Goal: Task Accomplishment & Management: Manage account settings

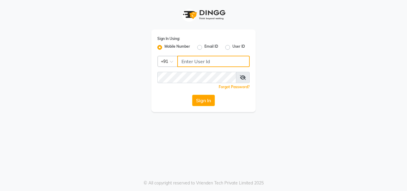
click at [207, 62] on input "Username" at bounding box center [213, 61] width 72 height 11
type input "8310906891"
click at [205, 72] on div "Sign In Using: Mobile Number Email ID User ID Country Code × +91 8310906891 Rem…" at bounding box center [204, 71] width 104 height 83
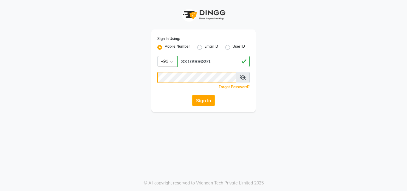
click at [192, 95] on button "Sign In" at bounding box center [203, 100] width 23 height 11
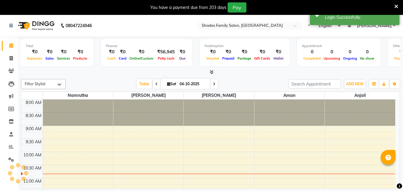
select select "en"
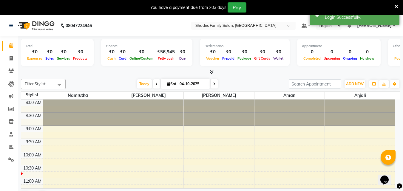
click at [394, 6] on icon at bounding box center [396, 6] width 4 height 5
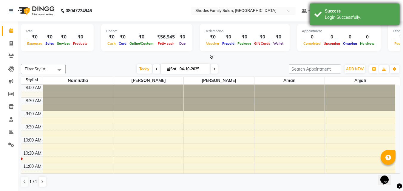
click at [395, 6] on div "Success Login Successfully." at bounding box center [354, 14] width 89 height 21
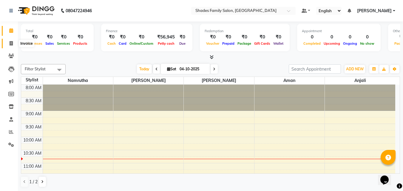
click at [11, 42] on icon at bounding box center [11, 43] width 3 height 4
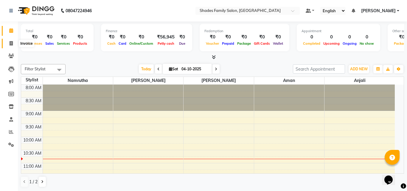
select select "service"
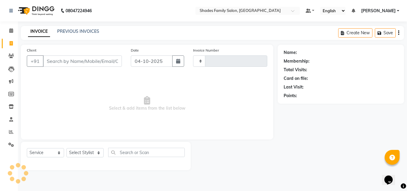
type input "2212"
select select "7447"
click at [82, 30] on link "PREVIOUS INVOICES" at bounding box center [78, 31] width 42 height 5
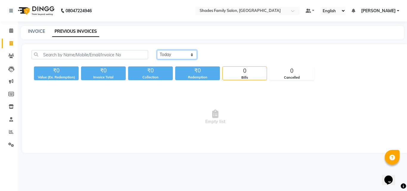
click at [169, 52] on select "Today Yesterday Custom Range" at bounding box center [177, 54] width 40 height 9
select select "range"
click at [157, 50] on select "Today Yesterday Custom Range" at bounding box center [177, 54] width 40 height 9
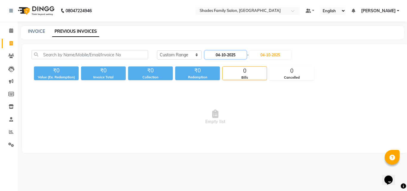
click at [225, 56] on input "04-10-2025" at bounding box center [226, 55] width 42 height 8
select select "10"
select select "2025"
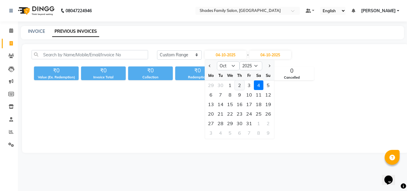
click at [240, 83] on div "2" at bounding box center [240, 86] width 10 height 10
type input "02-10-2025"
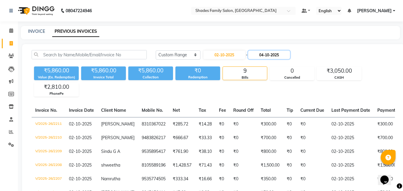
click at [273, 55] on input "04-10-2025" at bounding box center [269, 55] width 42 height 8
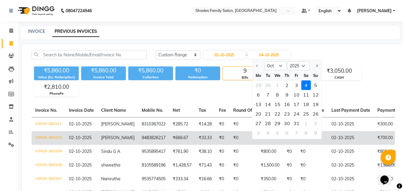
click at [81, 145] on td "02-10-2025" at bounding box center [81, 138] width 32 height 14
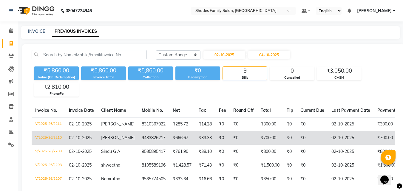
click at [140, 138] on td "9483826217" at bounding box center [153, 138] width 31 height 14
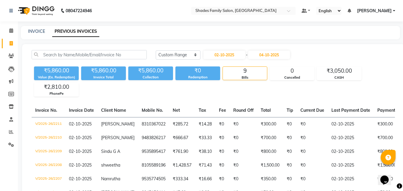
click at [113, 140] on span "Ankitha Chandan" at bounding box center [117, 137] width 33 height 5
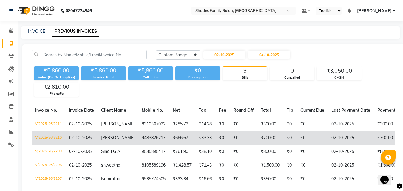
click at [138, 145] on td "9483826217" at bounding box center [153, 138] width 31 height 14
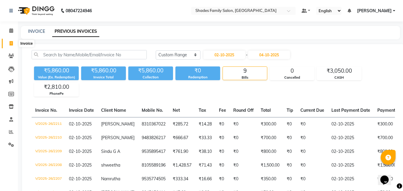
click at [11, 44] on icon at bounding box center [11, 43] width 3 height 4
select select "service"
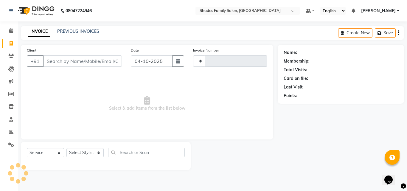
type input "2212"
select select "7447"
click at [102, 59] on input "Client" at bounding box center [82, 60] width 79 height 11
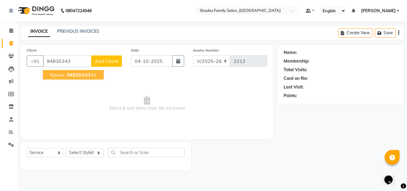
click at [77, 77] on span "94835343" at bounding box center [79, 75] width 24 height 6
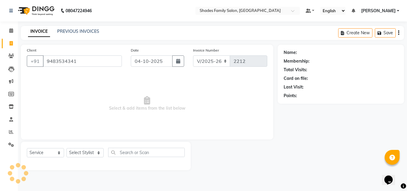
type input "9483534341"
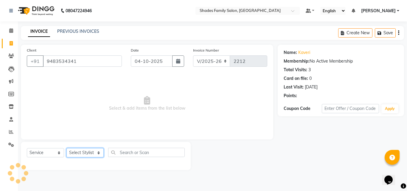
click at [79, 149] on select "Select Stylist Aman Anjali Monica Namrutha Ranjith Zeeshan" at bounding box center [85, 152] width 37 height 9
select select "89612"
click at [67, 148] on select "Select Stylist Aman Anjali Monica Namrutha Ranjith Zeeshan" at bounding box center [85, 152] width 37 height 9
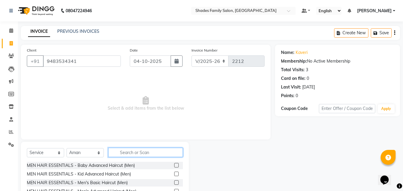
click at [155, 153] on input "text" at bounding box center [145, 152] width 75 height 9
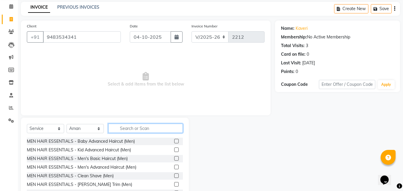
scroll to position [48, 0]
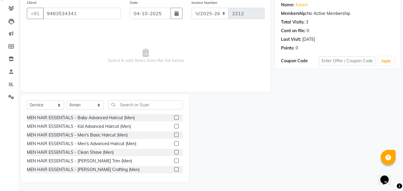
click at [174, 160] on label at bounding box center [176, 161] width 4 height 4
click at [174, 160] on input "checkbox" at bounding box center [176, 161] width 4 height 4
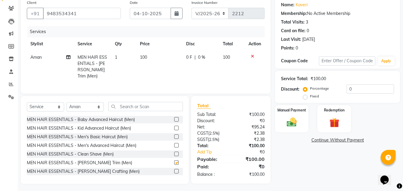
checkbox input "false"
click at [287, 108] on label "Manual Payment" at bounding box center [292, 110] width 30 height 6
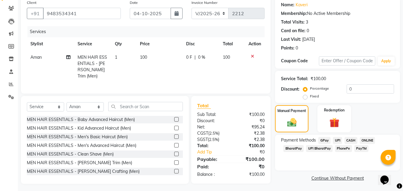
scroll to position [48, 0]
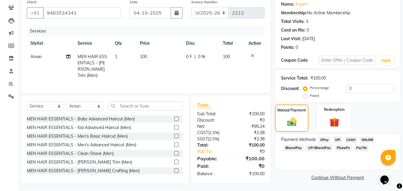
click at [352, 138] on span "CASH" at bounding box center [350, 140] width 13 height 7
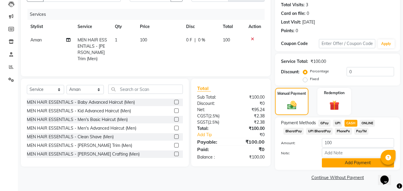
click at [337, 165] on button "Add Payment" at bounding box center [358, 162] width 72 height 9
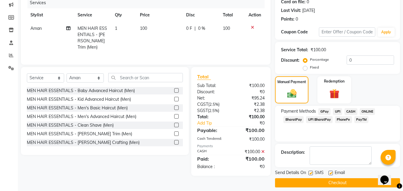
scroll to position [82, 0]
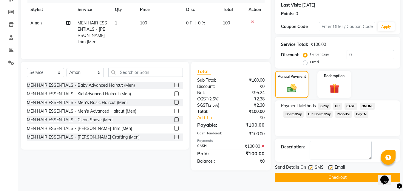
click at [324, 177] on button "Checkout" at bounding box center [337, 177] width 125 height 9
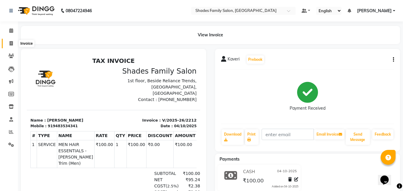
drag, startPoint x: 12, startPoint y: 44, endPoint x: 11, endPoint y: 39, distance: 4.9
click at [12, 44] on icon at bounding box center [11, 43] width 3 height 4
select select "service"
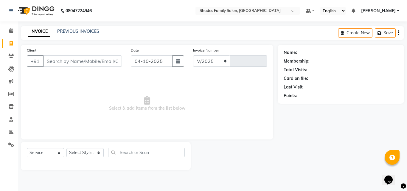
select select "7447"
type input "2213"
click at [11, 132] on icon at bounding box center [11, 132] width 4 height 4
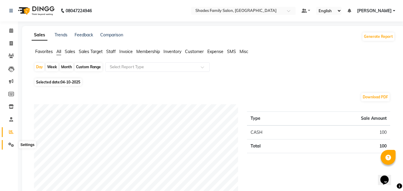
click at [10, 146] on icon at bounding box center [11, 145] width 6 height 4
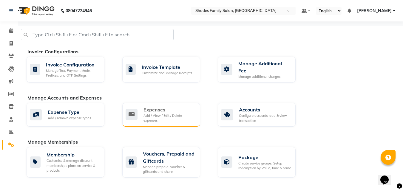
click at [182, 115] on div "Add / View / Edit / Delete expenses" at bounding box center [169, 118] width 52 height 10
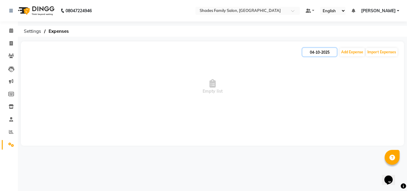
click at [323, 52] on input "04-10-2025" at bounding box center [320, 52] width 34 height 8
select select "10"
select select "2025"
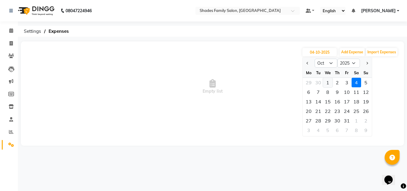
click at [329, 82] on div "1" at bounding box center [328, 83] width 10 height 10
type input "01-10-2025"
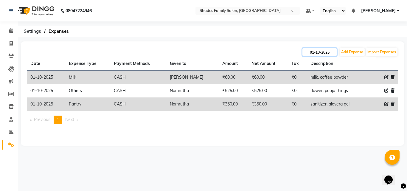
click at [321, 50] on input "01-10-2025" at bounding box center [320, 52] width 34 height 8
select select "10"
select select "2025"
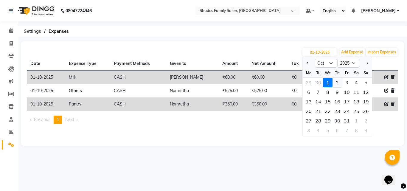
click at [336, 85] on div "2" at bounding box center [338, 83] width 10 height 10
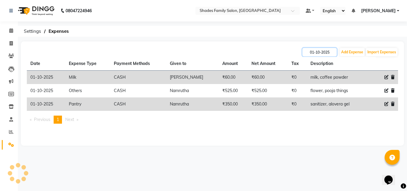
type input "02-10-2025"
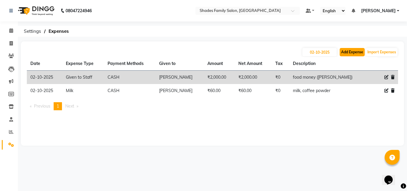
click at [347, 53] on button "Add Expense" at bounding box center [352, 52] width 25 height 8
select select "1"
select select "6550"
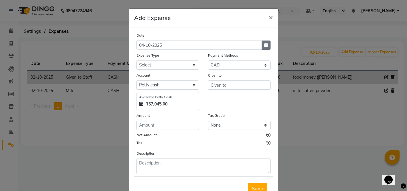
click at [262, 43] on button "button" at bounding box center [266, 45] width 9 height 9
select select "10"
select select "2025"
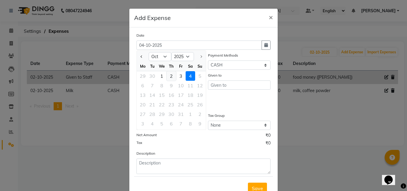
click at [167, 73] on div "2" at bounding box center [172, 76] width 10 height 10
type input "02-10-2025"
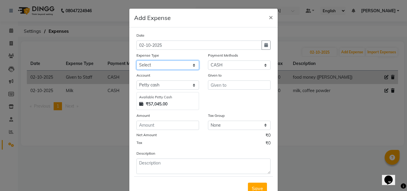
click at [160, 65] on select "Select Advance Salary Auto Bank charges Cash transfer to bank Client Client Sna…" at bounding box center [168, 65] width 63 height 9
select select "19197"
click at [137, 61] on select "Select Advance Salary Auto Bank charges Cash transfer to bank Client Client Sna…" at bounding box center [168, 65] width 63 height 9
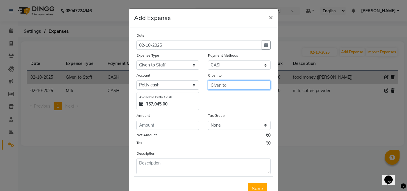
click at [219, 86] on input "text" at bounding box center [239, 85] width 63 height 9
click at [216, 98] on span "Z" at bounding box center [217, 98] width 3 height 6
type input "[PERSON_NAME]"
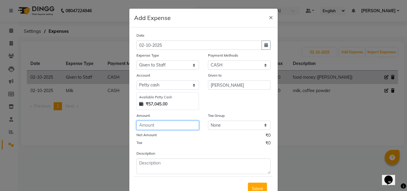
click at [182, 129] on input "number" at bounding box center [168, 125] width 63 height 9
type input "1500"
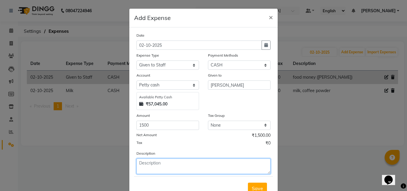
click at [171, 163] on textarea at bounding box center [204, 167] width 134 height 16
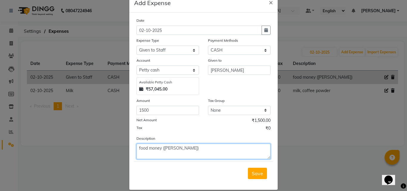
scroll to position [22, 0]
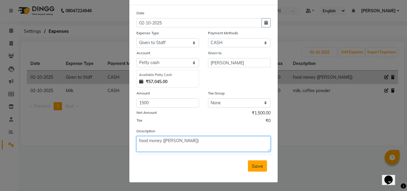
type textarea "food money (Zeeshan)"
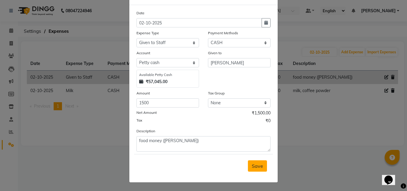
click at [260, 166] on span "Save" at bounding box center [257, 166] width 11 height 6
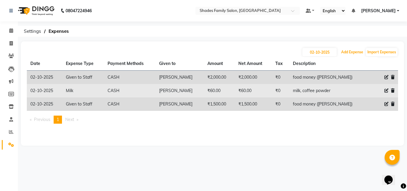
click at [340, 48] on button "Add Expense" at bounding box center [352, 52] width 25 height 8
select select "1"
select select "6550"
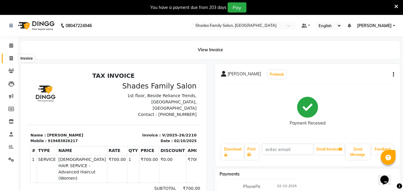
click at [11, 56] on icon at bounding box center [11, 58] width 3 height 4
select select "service"
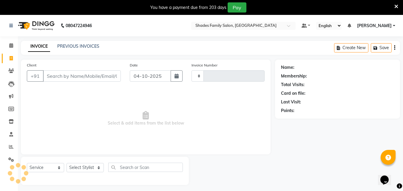
type input "2213"
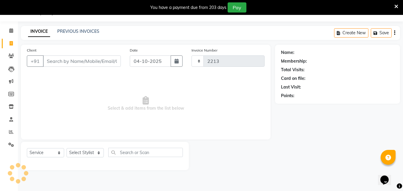
select select "7447"
click at [397, 4] on icon at bounding box center [396, 6] width 4 height 5
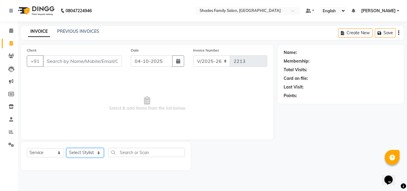
click at [78, 156] on select "Select Stylist [PERSON_NAME] [PERSON_NAME] [PERSON_NAME]" at bounding box center [85, 152] width 37 height 9
select select "83622"
click at [67, 148] on select "Select Stylist Aman Anjali Monica Namrutha Ranjith Zeeshan" at bounding box center [85, 152] width 37 height 9
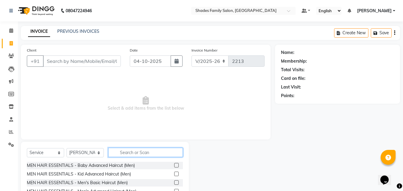
click at [131, 154] on input "text" at bounding box center [145, 152] width 75 height 9
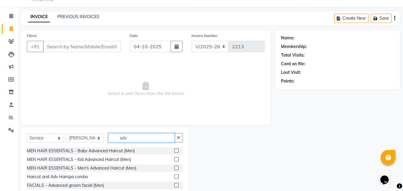
scroll to position [48, 0]
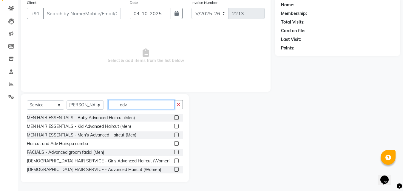
type input "adv"
click at [174, 168] on label at bounding box center [176, 169] width 4 height 4
click at [174, 168] on input "checkbox" at bounding box center [176, 170] width 4 height 4
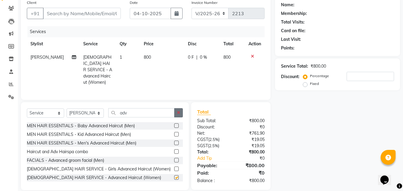
checkbox input "false"
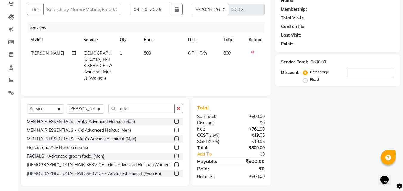
scroll to position [54, 0]
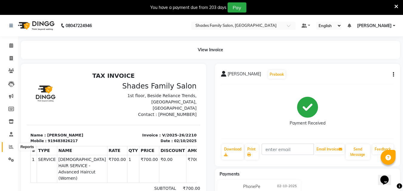
click at [10, 147] on icon at bounding box center [11, 147] width 4 height 4
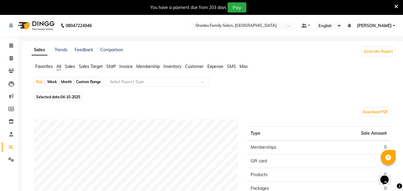
click at [75, 98] on span "04-10-2025" at bounding box center [71, 97] width 20 height 4
select select "10"
select select "2025"
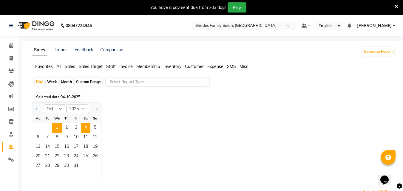
drag, startPoint x: 54, startPoint y: 122, endPoint x: 55, endPoint y: 127, distance: 5.9
click at [53, 123] on div "We" at bounding box center [57, 119] width 10 height 10
click at [56, 128] on span "1" at bounding box center [57, 128] width 10 height 10
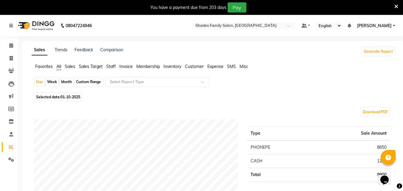
click at [61, 98] on span "Selected date: 01-10-2025" at bounding box center [58, 96] width 47 height 7
select select "10"
select select "2025"
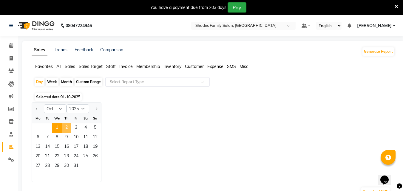
click at [67, 127] on span "2" at bounding box center [67, 128] width 10 height 10
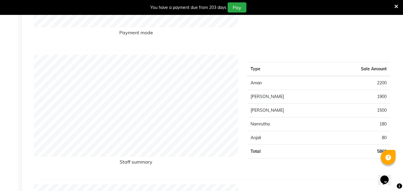
scroll to position [179, 0]
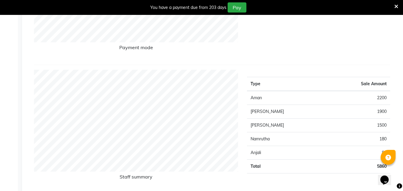
click at [394, 5] on icon at bounding box center [396, 6] width 4 height 5
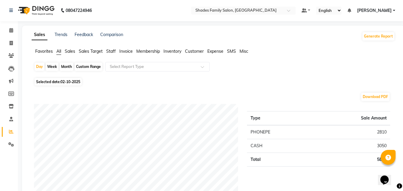
scroll to position [0, 0]
click at [11, 45] on icon at bounding box center [11, 43] width 3 height 4
select select "service"
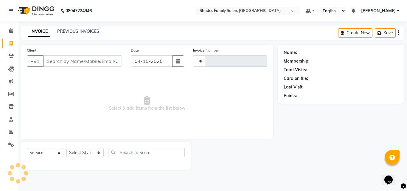
type input "2213"
select select "7447"
click at [9, 133] on span at bounding box center [11, 132] width 10 height 7
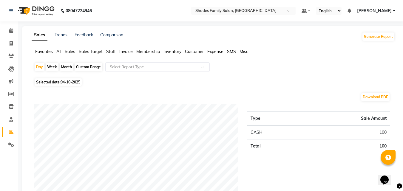
click at [78, 67] on div "Custom Range" at bounding box center [89, 67] width 28 height 8
select select "10"
select select "2025"
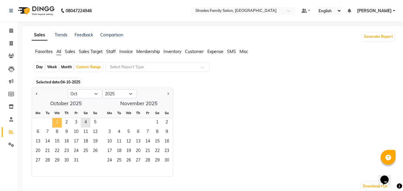
click at [59, 122] on span "1" at bounding box center [57, 123] width 10 height 10
click at [67, 123] on span "2" at bounding box center [67, 123] width 10 height 10
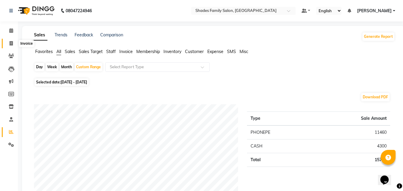
click at [11, 43] on icon at bounding box center [11, 43] width 3 height 4
select select "service"
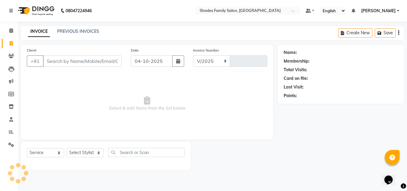
select select "7447"
type input "2213"
click at [82, 154] on select "Select Stylist Aman Anjali Monica Namrutha Ranjith Zeeshan" at bounding box center [85, 152] width 37 height 9
select select "65368"
click at [67, 148] on select "Select Stylist Aman Anjali Monica Namrutha Ranjith Zeeshan" at bounding box center [85, 152] width 37 height 9
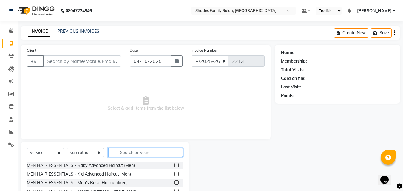
click at [142, 155] on input "text" at bounding box center [145, 152] width 75 height 9
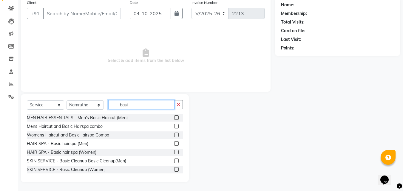
scroll to position [27, 0]
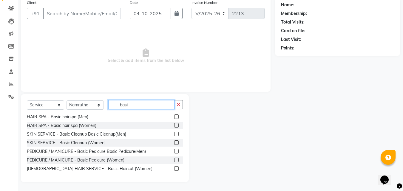
type input "basi"
click at [174, 160] on label at bounding box center [176, 160] width 4 height 4
click at [174, 160] on input "checkbox" at bounding box center [176, 160] width 4 height 4
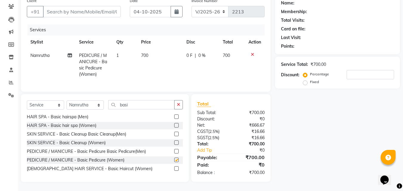
scroll to position [54, 0]
checkbox input "false"
click at [179, 104] on icon "button" at bounding box center [178, 105] width 3 height 4
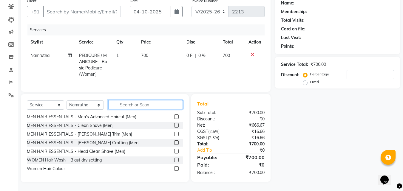
click at [147, 105] on input "text" at bounding box center [145, 104] width 75 height 9
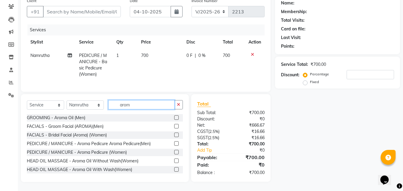
scroll to position [1, 0]
type input "arom"
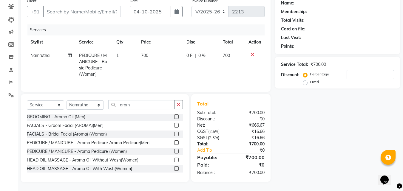
drag, startPoint x: 172, startPoint y: 151, endPoint x: 177, endPoint y: 75, distance: 76.2
click at [174, 150] on label at bounding box center [176, 151] width 4 height 4
click at [174, 150] on input "checkbox" at bounding box center [176, 152] width 4 height 4
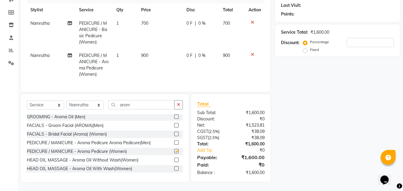
checkbox input "false"
click at [98, 103] on select "Select Stylist Aman Anjali Monica Namrutha Ranjith Zeeshan" at bounding box center [85, 105] width 37 height 9
select select "83622"
click at [67, 101] on select "Select Stylist Aman Anjali Monica Namrutha Ranjith Zeeshan" at bounding box center [85, 105] width 37 height 9
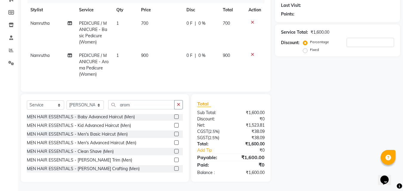
click at [181, 103] on button "button" at bounding box center [178, 104] width 9 height 9
click at [166, 103] on input "text" at bounding box center [145, 104] width 75 height 9
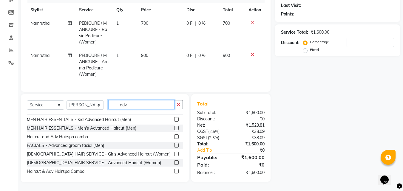
scroll to position [10, 0]
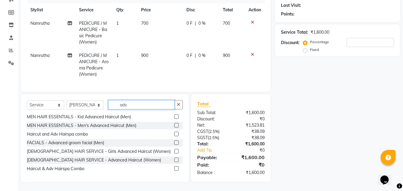
type input "adv"
click at [174, 159] on label at bounding box center [176, 160] width 4 height 4
click at [174, 159] on input "checkbox" at bounding box center [176, 160] width 4 height 4
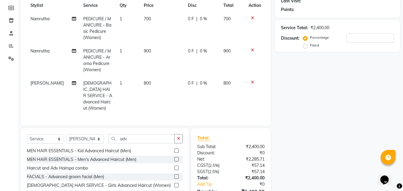
checkbox input "false"
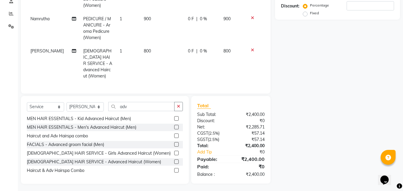
scroll to position [89, 0]
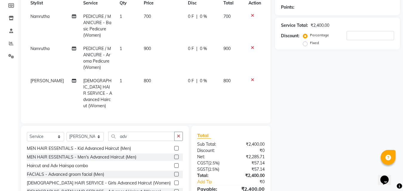
click at [253, 48] on icon at bounding box center [252, 48] width 3 height 4
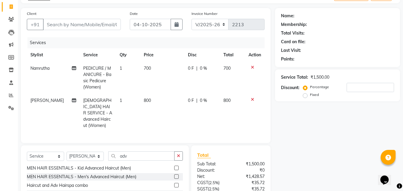
scroll to position [27, 0]
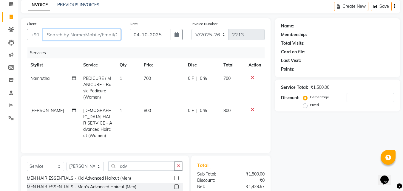
click at [87, 37] on input "Client" at bounding box center [82, 34] width 78 height 11
click at [88, 35] on input "Client" at bounding box center [82, 34] width 78 height 11
type input "9"
type input "0"
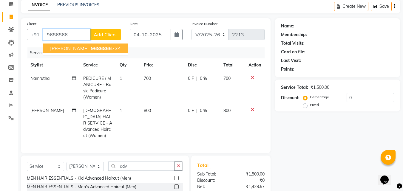
click at [91, 50] on span "9686866" at bounding box center [101, 48] width 21 height 6
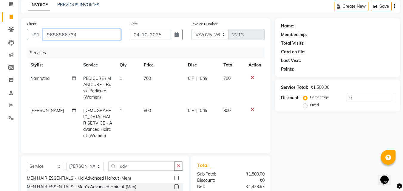
type input "9686866734"
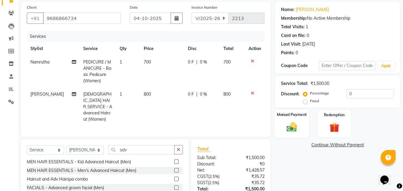
scroll to position [56, 0]
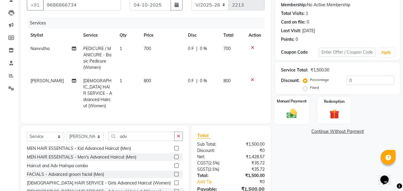
click at [296, 117] on img at bounding box center [291, 114] width 17 height 12
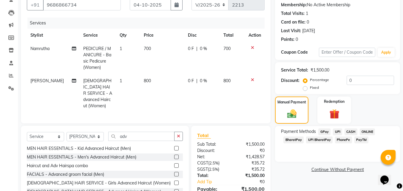
click at [364, 131] on span "ONLINE" at bounding box center [368, 132] width 16 height 7
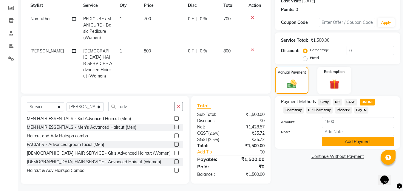
click at [358, 143] on button "Add Payment" at bounding box center [358, 141] width 72 height 9
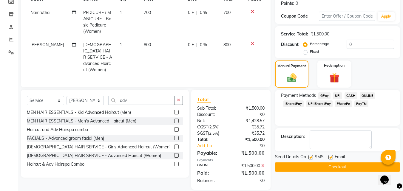
scroll to position [98, 0]
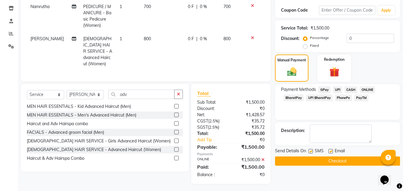
click at [353, 158] on button "Checkout" at bounding box center [337, 161] width 125 height 9
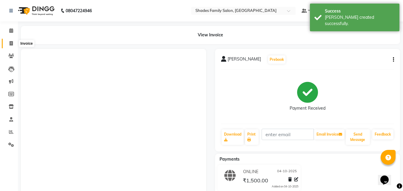
click at [10, 42] on icon at bounding box center [11, 43] width 3 height 4
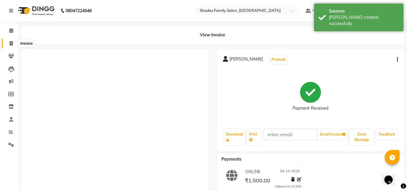
select select "service"
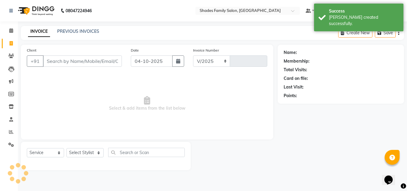
select select "7447"
type input "2216"
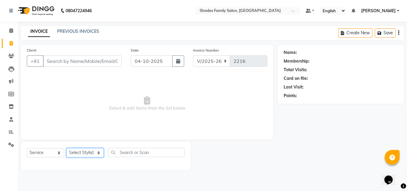
drag, startPoint x: 92, startPoint y: 152, endPoint x: 89, endPoint y: 148, distance: 4.6
click at [92, 152] on select "Select Stylist Aman Anjali Monica Namrutha Ranjith Zeeshan" at bounding box center [85, 152] width 37 height 9
select select "69687"
click at [67, 148] on select "Select Stylist Aman Anjali Monica Namrutha Ranjith Zeeshan" at bounding box center [85, 152] width 37 height 9
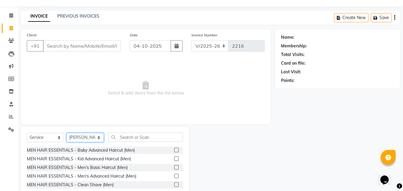
scroll to position [48, 0]
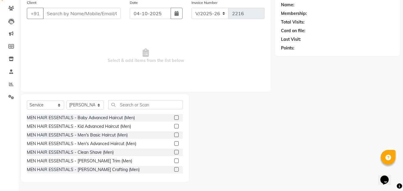
click at [174, 126] on label at bounding box center [176, 126] width 4 height 4
click at [174, 126] on input "checkbox" at bounding box center [176, 127] width 4 height 4
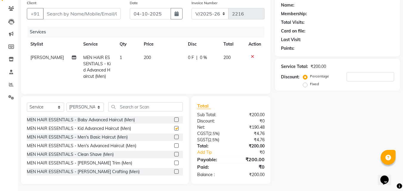
scroll to position [3, 0]
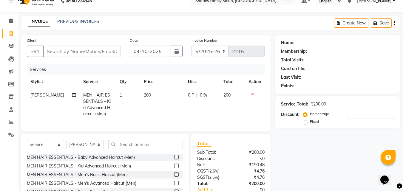
checkbox input "false"
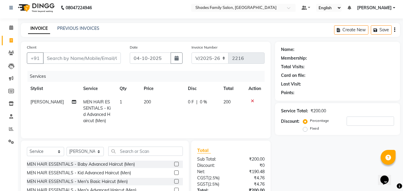
scroll to position [0, 0]
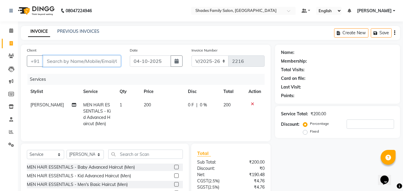
click at [111, 64] on input "Client" at bounding box center [82, 60] width 78 height 11
type input "6"
type input "0"
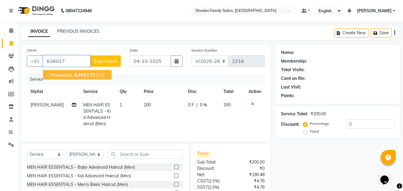
click at [94, 74] on ngb-highlight "636017 6370" at bounding box center [88, 75] width 31 height 6
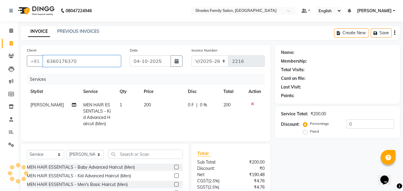
type input "6360176370"
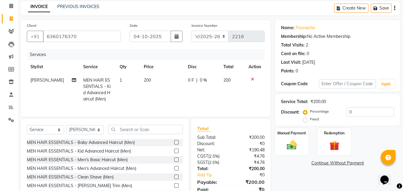
scroll to position [54, 0]
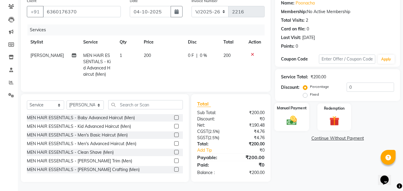
click at [288, 109] on div "Manual Payment" at bounding box center [291, 117] width 35 height 28
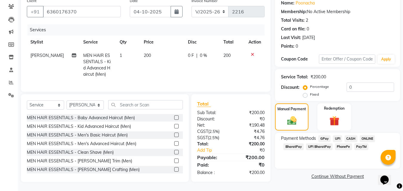
click at [353, 135] on span "CASH" at bounding box center [350, 138] width 13 height 7
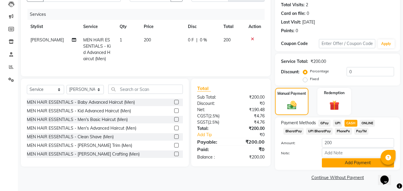
click at [344, 160] on button "Add Payment" at bounding box center [358, 162] width 72 height 9
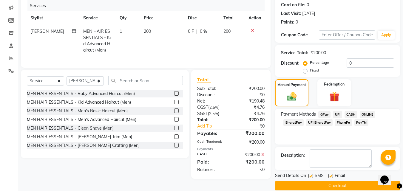
scroll to position [82, 0]
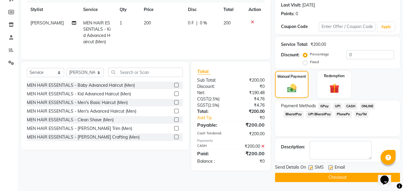
click at [353, 176] on button "Checkout" at bounding box center [337, 177] width 125 height 9
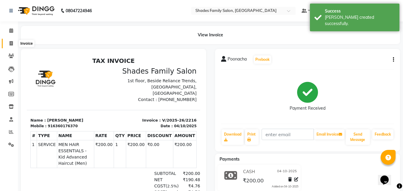
click at [13, 43] on icon at bounding box center [11, 43] width 3 height 4
select select "service"
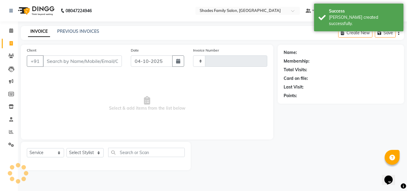
type input "2217"
select select "7447"
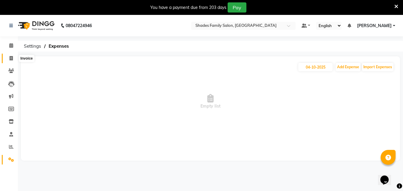
drag, startPoint x: 10, startPoint y: 57, endPoint x: 353, endPoint y: 9, distance: 346.3
click at [10, 57] on icon at bounding box center [11, 58] width 3 height 4
select select "7447"
select select "service"
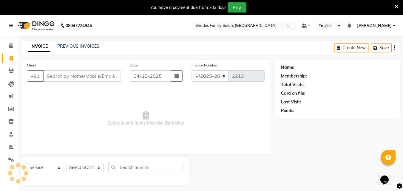
scroll to position [15, 0]
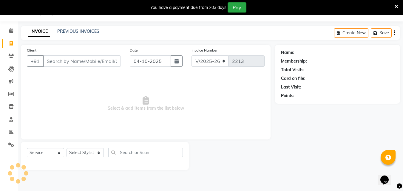
click at [396, 7] on icon at bounding box center [396, 6] width 4 height 5
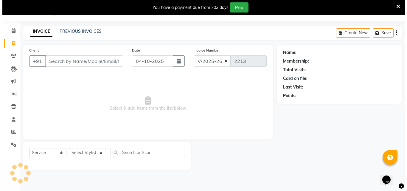
scroll to position [0, 0]
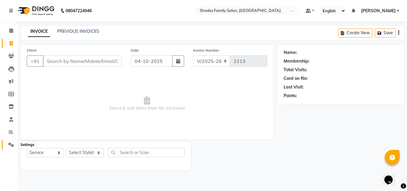
click at [10, 143] on icon at bounding box center [11, 145] width 6 height 4
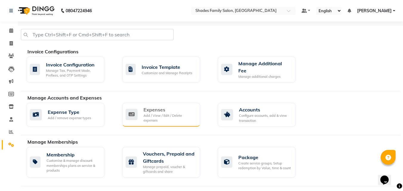
click at [154, 113] on div "Add / View / Edit / Delete expenses" at bounding box center [169, 118] width 52 height 10
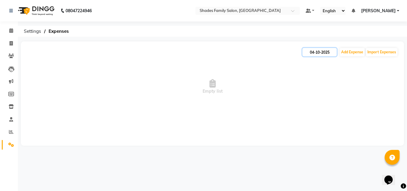
click at [329, 52] on input "04-10-2025" at bounding box center [320, 52] width 34 height 8
select select "10"
select select "2025"
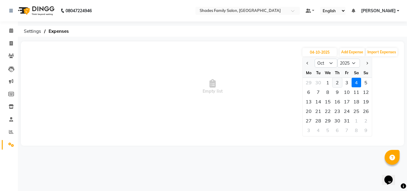
click at [336, 81] on div "2" at bounding box center [338, 83] width 10 height 10
type input "02-10-2025"
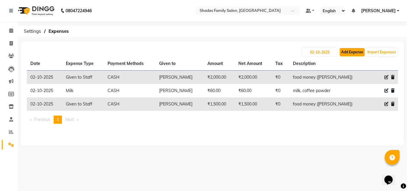
click at [344, 50] on button "Add Expense" at bounding box center [352, 52] width 25 height 8
select select "1"
select select "6550"
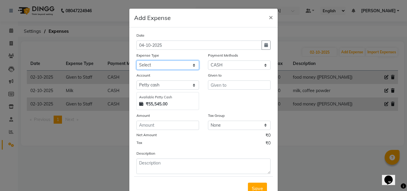
click at [172, 65] on select "Select Advance Salary Auto Bank charges Cash transfer to bank Client Client Sna…" at bounding box center [168, 65] width 63 height 9
select select "19065"
click at [137, 61] on select "Select Advance Salary Auto Bank charges Cash transfer to bank Client Client Sna…" at bounding box center [168, 65] width 63 height 9
click at [244, 90] on div "Given to" at bounding box center [240, 91] width 72 height 38
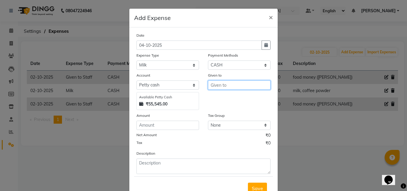
click at [228, 84] on input "text" at bounding box center [239, 85] width 63 height 9
type input "p"
type input "Pavithra"
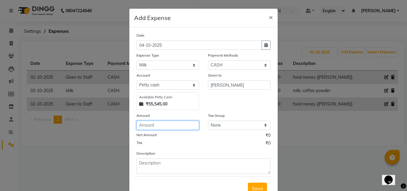
click at [149, 128] on input "number" at bounding box center [168, 125] width 63 height 9
type input "60"
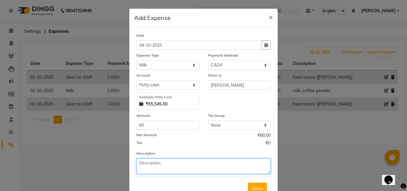
click at [160, 166] on textarea at bounding box center [204, 167] width 134 height 16
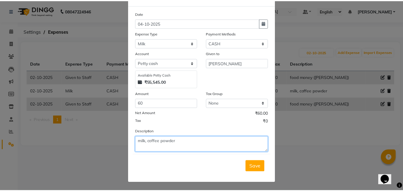
scroll to position [22, 0]
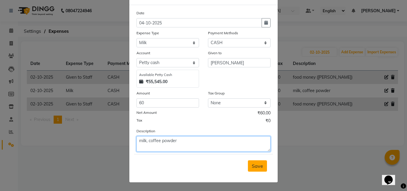
type textarea "milk, coffee powder"
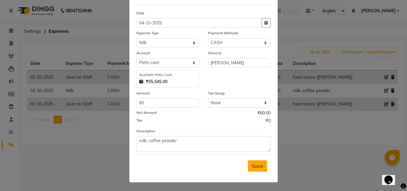
click at [258, 163] on button "Save" at bounding box center [257, 165] width 19 height 11
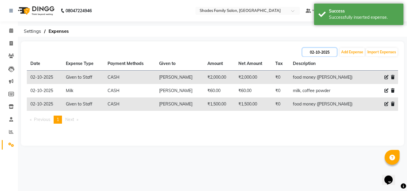
click at [314, 53] on input "02-10-2025" at bounding box center [320, 52] width 34 height 8
select select "10"
select select "2025"
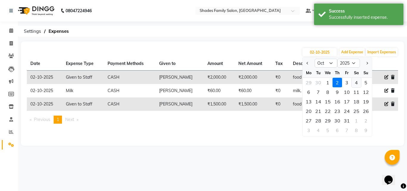
click at [358, 85] on div "4" at bounding box center [357, 83] width 10 height 10
type input "04-10-2025"
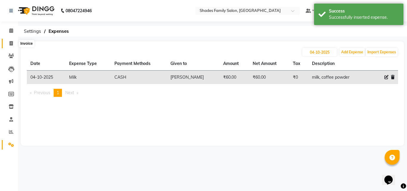
click at [12, 43] on icon at bounding box center [11, 43] width 3 height 4
select select "service"
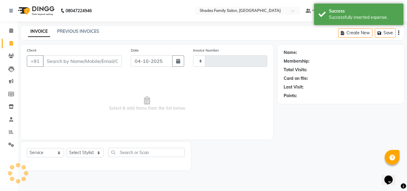
type input "2213"
select select "7447"
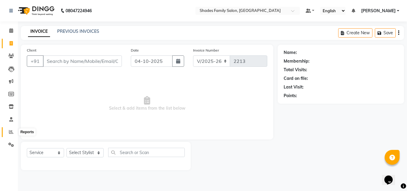
click at [10, 135] on span at bounding box center [11, 132] width 10 height 7
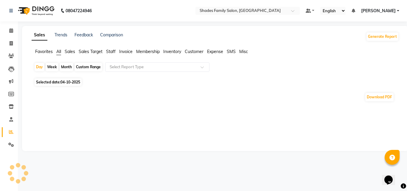
click at [68, 66] on div "Month" at bounding box center [67, 67] width 14 height 8
select select "10"
select select "2025"
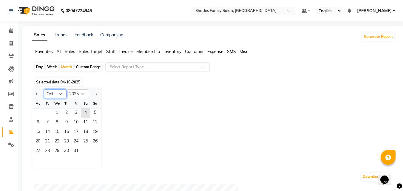
click at [62, 92] on select "Jan Feb Mar Apr May Jun Jul Aug Sep Oct Nov Dec" at bounding box center [55, 93] width 23 height 9
click at [44, 89] on select "Jan Feb Mar Apr May Jun Jul Aug Sep Oct Nov Dec" at bounding box center [55, 93] width 23 height 9
click at [60, 113] on span "1" at bounding box center [57, 114] width 10 height 10
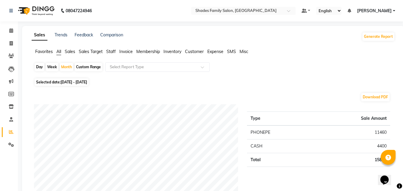
click at [70, 82] on span "01-10-2025 - 31-10-2025" at bounding box center [74, 82] width 27 height 4
select select "10"
select select "2025"
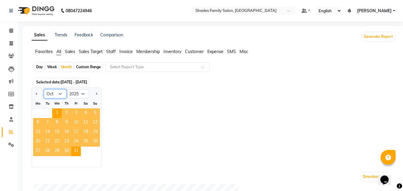
click at [62, 94] on select "Jan Feb Mar Apr May Jun Jul Aug Sep Oct Nov Dec" at bounding box center [55, 93] width 23 height 9
click at [44, 89] on select "Jan Feb Mar Apr May Jun Jul Aug Sep Oct Nov Dec" at bounding box center [55, 93] width 23 height 9
click at [57, 109] on span "1" at bounding box center [57, 114] width 10 height 10
click at [61, 172] on div "Download PDF" at bounding box center [212, 177] width 356 height 10
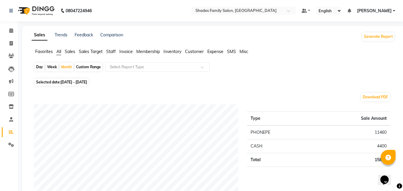
click at [69, 82] on span "01-10-2025 - 31-10-2025" at bounding box center [74, 82] width 27 height 4
select select "10"
select select "2025"
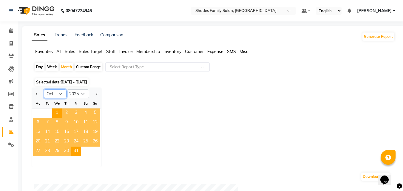
click at [58, 94] on select "Jan Feb Mar Apr May Jun Jul Aug Sep Oct Nov Dec" at bounding box center [55, 93] width 23 height 9
select select "9"
click at [44, 89] on select "Jan Feb Mar Apr May Jun Jul Aug Sep Oct Nov Dec" at bounding box center [55, 93] width 23 height 9
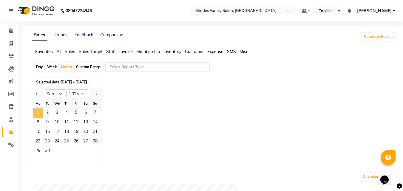
click at [39, 111] on span "1" at bounding box center [38, 114] width 10 height 10
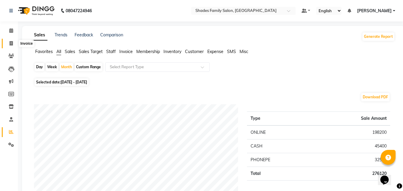
click at [8, 44] on span at bounding box center [11, 43] width 10 height 7
select select "service"
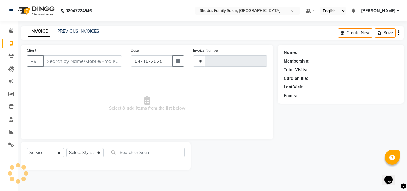
type input "2213"
select select "7447"
click at [88, 149] on select "Select Stylist" at bounding box center [85, 152] width 37 height 9
click at [87, 152] on select "Select Stylist" at bounding box center [85, 152] width 37 height 9
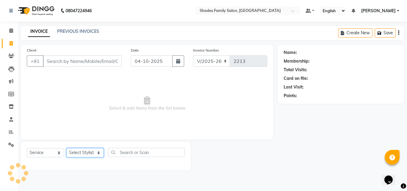
click at [87, 152] on select "Select Stylist" at bounding box center [85, 152] width 37 height 9
click at [87, 152] on select "Select Stylist Aman Anjali Monica Namrutha Ranjith Zeeshan" at bounding box center [85, 152] width 37 height 9
click at [88, 152] on select "Select Stylist Aman Anjali Monica Namrutha Ranjith Zeeshan" at bounding box center [85, 152] width 37 height 9
select select "69687"
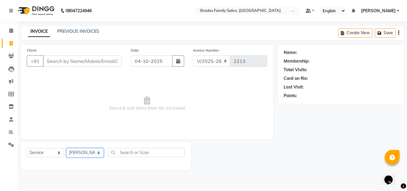
click at [67, 148] on select "Select Stylist Aman Anjali Monica Namrutha Ranjith Zeeshan" at bounding box center [85, 152] width 37 height 9
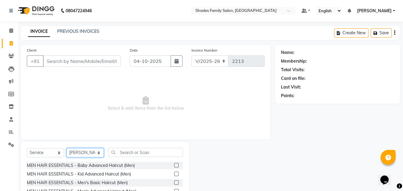
scroll to position [48, 0]
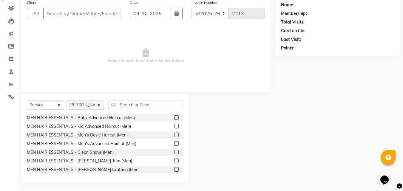
click at [174, 133] on label at bounding box center [176, 135] width 4 height 4
click at [174, 133] on input "checkbox" at bounding box center [176, 135] width 4 height 4
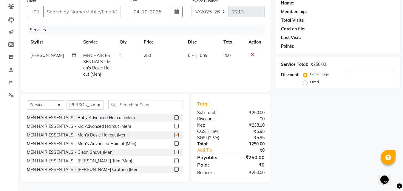
scroll to position [54, 0]
checkbox input "false"
drag, startPoint x: 174, startPoint y: 162, endPoint x: 170, endPoint y: 126, distance: 36.3
click at [174, 162] on label at bounding box center [176, 161] width 4 height 4
click at [174, 162] on input "checkbox" at bounding box center [176, 161] width 4 height 4
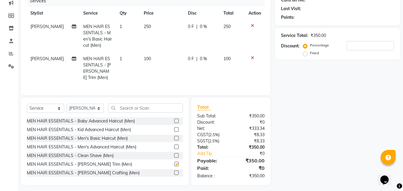
scroll to position [80, 0]
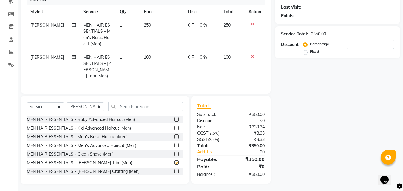
checkbox input "false"
click at [149, 104] on input "text" at bounding box center [145, 106] width 75 height 9
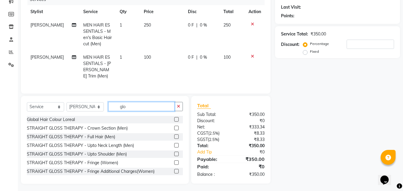
type input "glo"
click at [174, 117] on label at bounding box center [176, 119] width 4 height 4
click at [174, 118] on input "checkbox" at bounding box center [176, 120] width 4 height 4
checkbox input "true"
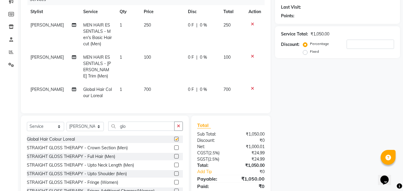
click at [162, 29] on td "250" at bounding box center [162, 34] width 44 height 32
select select "69687"
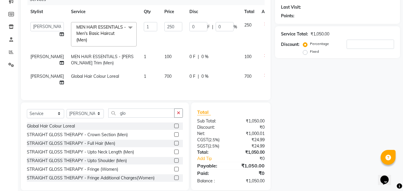
click at [164, 29] on input "250" at bounding box center [173, 26] width 18 height 9
checkbox input "false"
type input "200"
click at [163, 39] on td "200" at bounding box center [173, 34] width 25 height 32
select select "69687"
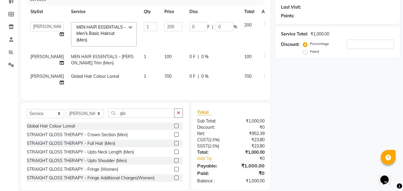
click at [290, 70] on div "Name: Membership: Total Visits: Card on file: Last Visit: Points: Service Total…" at bounding box center [339, 78] width 129 height 226
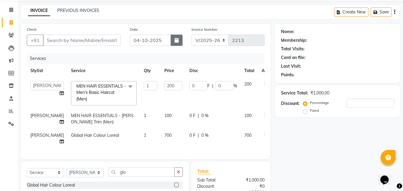
scroll to position [20, 0]
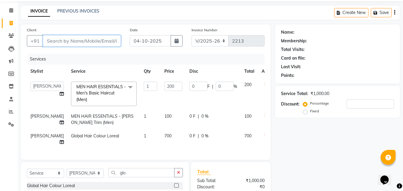
click at [78, 42] on input "Client" at bounding box center [82, 40] width 78 height 11
type input "7"
type input "0"
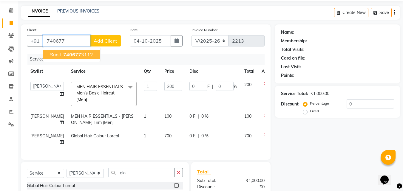
click at [73, 55] on span "740677" at bounding box center [72, 55] width 18 height 6
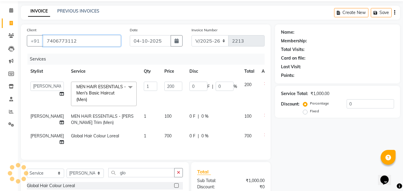
type input "7406773112"
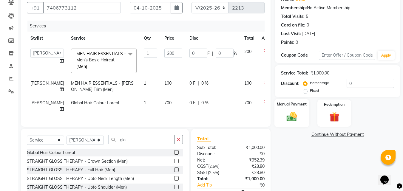
scroll to position [93, 0]
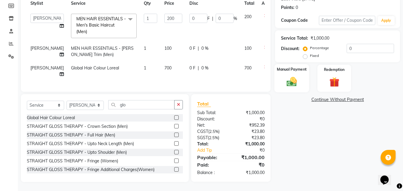
click at [292, 79] on img at bounding box center [291, 82] width 17 height 12
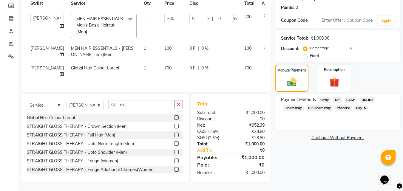
click at [367, 97] on span "ONLINE" at bounding box center [368, 100] width 16 height 7
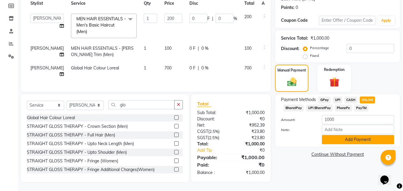
click at [346, 135] on button "Add Payment" at bounding box center [358, 139] width 72 height 9
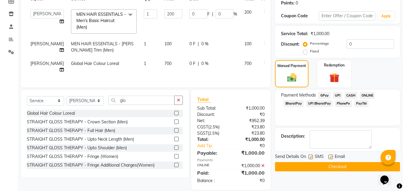
scroll to position [105, 0]
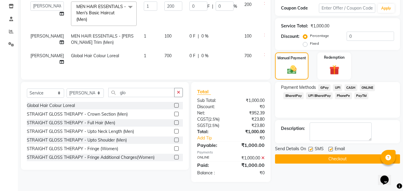
click at [331, 154] on button "Checkout" at bounding box center [337, 158] width 125 height 9
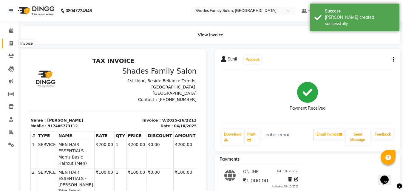
click at [12, 41] on icon at bounding box center [11, 43] width 3 height 4
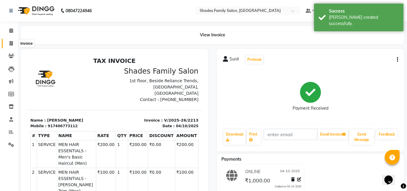
select select "service"
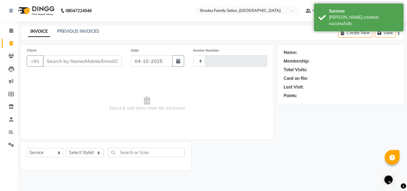
type input "2214"
select select "7447"
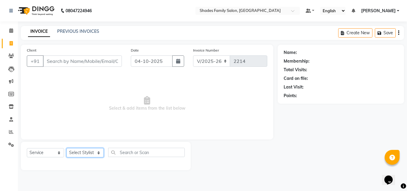
click at [76, 152] on select "Select Stylist Aman Anjali Monica Namrutha Ranjith Zeeshan" at bounding box center [85, 152] width 37 height 9
select select "89612"
click at [67, 148] on select "Select Stylist Aman Anjali Monica Namrutha Ranjith Zeeshan" at bounding box center [85, 152] width 37 height 9
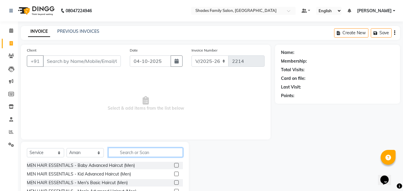
click at [136, 155] on input "text" at bounding box center [145, 152] width 75 height 9
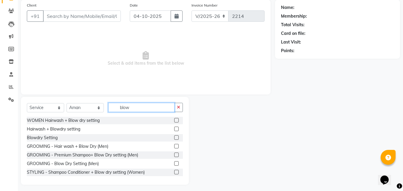
scroll to position [48, 0]
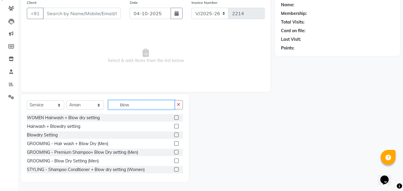
type input "blow"
click at [174, 134] on label at bounding box center [176, 135] width 4 height 4
click at [174, 134] on input "checkbox" at bounding box center [176, 135] width 4 height 4
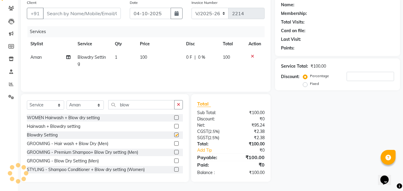
checkbox input "false"
click at [150, 59] on td "100" at bounding box center [159, 61] width 46 height 20
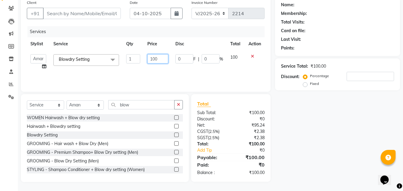
click at [154, 57] on input "100" at bounding box center [157, 58] width 21 height 9
type input "400"
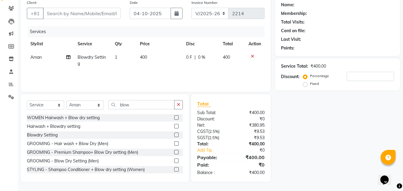
click at [179, 74] on div "Services Stylist Service Qty Price Disc Total Action Aman Blowdry Setting 1 400…" at bounding box center [146, 56] width 238 height 60
click at [88, 13] on input "Client" at bounding box center [82, 13] width 78 height 11
click at [117, 15] on input "Client" at bounding box center [82, 13] width 78 height 11
type input "8"
type input "0"
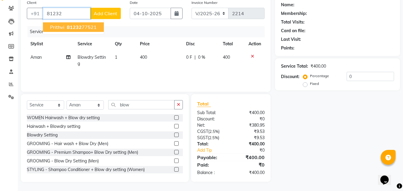
click at [87, 27] on ngb-highlight "81232 77521" at bounding box center [81, 27] width 31 height 6
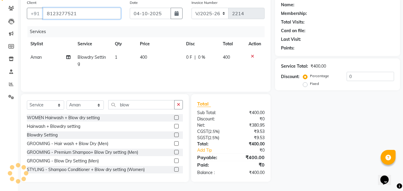
type input "8123277521"
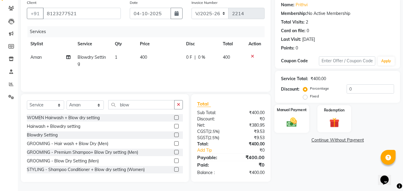
click at [293, 125] on img at bounding box center [291, 122] width 17 height 12
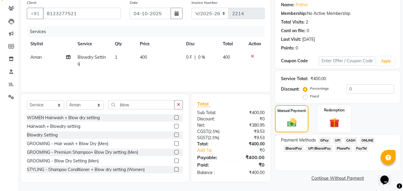
click at [364, 139] on span "ONLINE" at bounding box center [368, 140] width 16 height 7
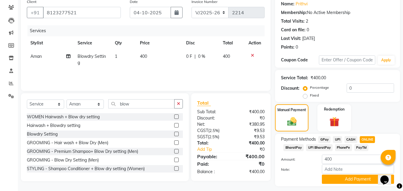
scroll to position [65, 0]
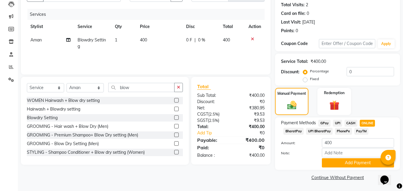
click at [346, 168] on div "Payment Methods GPay UPI CASH ONLINE BharatPay UPI BharatPay PhonePe PayTM Amou…" at bounding box center [337, 144] width 125 height 52
click at [349, 163] on button "Add Payment" at bounding box center [358, 162] width 72 height 9
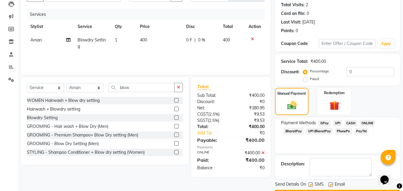
scroll to position [82, 0]
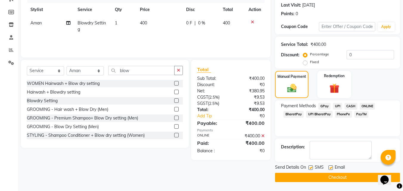
click at [348, 178] on button "Checkout" at bounding box center [337, 177] width 125 height 9
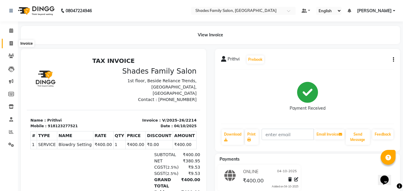
click at [10, 42] on icon at bounding box center [11, 43] width 3 height 4
select select "service"
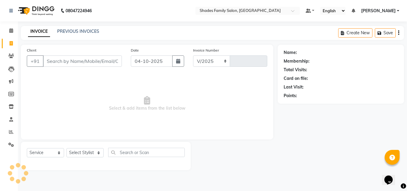
select select "7447"
type input "2215"
click at [10, 132] on icon at bounding box center [11, 132] width 4 height 4
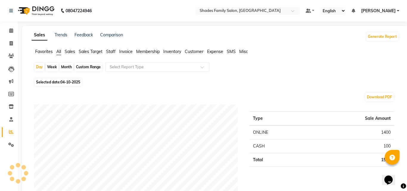
click at [67, 85] on span "Selected date: 04-10-2025" at bounding box center [58, 81] width 47 height 7
select select "10"
select select "2025"
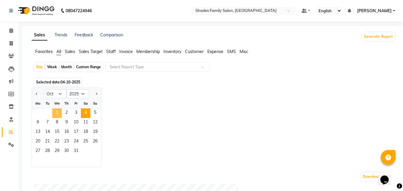
click at [58, 111] on span "1" at bounding box center [57, 114] width 10 height 10
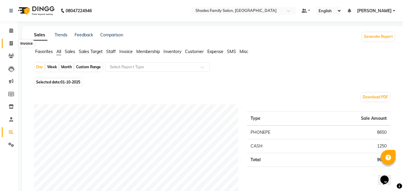
click at [12, 44] on icon at bounding box center [11, 43] width 3 height 4
select select "service"
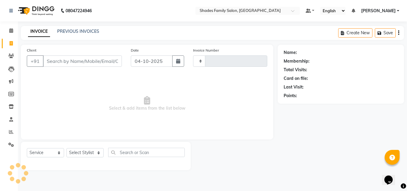
type input "2215"
select select "7447"
click at [92, 152] on select "Select Stylist Aman Anjali Monica Namrutha Ranjith Zeeshan" at bounding box center [85, 152] width 37 height 9
select select "69687"
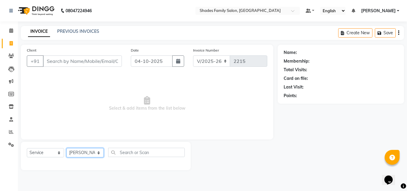
click at [67, 148] on select "Select Stylist Aman Anjali Monica Namrutha Ranjith Zeeshan" at bounding box center [85, 152] width 37 height 9
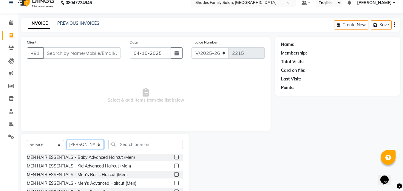
scroll to position [30, 0]
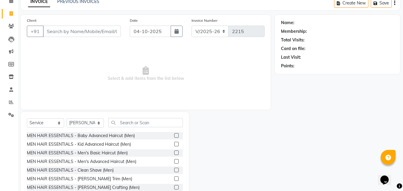
click at [174, 145] on label at bounding box center [176, 144] width 4 height 4
click at [174, 145] on input "checkbox" at bounding box center [176, 145] width 4 height 4
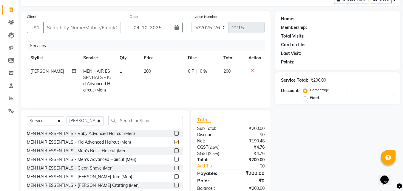
checkbox input "false"
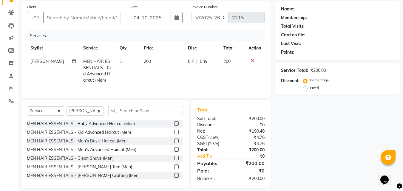
scroll to position [54, 0]
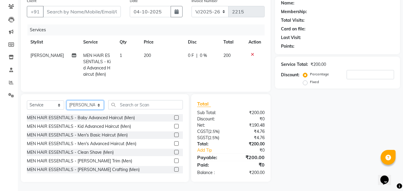
click at [98, 102] on select "Select Stylist Aman Anjali Monica Namrutha Ranjith Zeeshan" at bounding box center [85, 105] width 37 height 9
click at [92, 101] on select "Select Stylist Aman Anjali Monica Namrutha Ranjith Zeeshan" at bounding box center [85, 105] width 37 height 9
select select "90743"
click at [67, 101] on select "Select Stylist Aman Anjali Monica Namrutha Ranjith Zeeshan" at bounding box center [85, 105] width 37 height 9
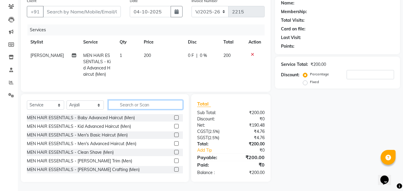
click at [164, 103] on input "text" at bounding box center [145, 104] width 75 height 9
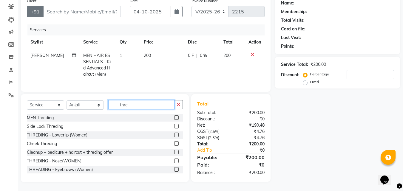
type input "thre"
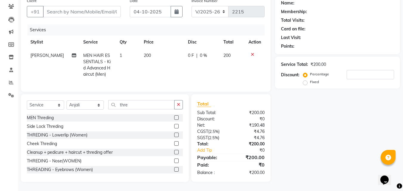
click at [253, 52] on icon at bounding box center [252, 54] width 3 height 4
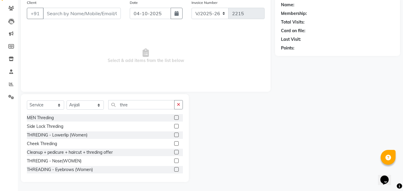
scroll to position [48, 0]
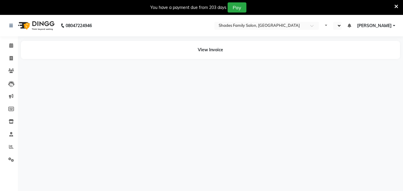
select select "en"
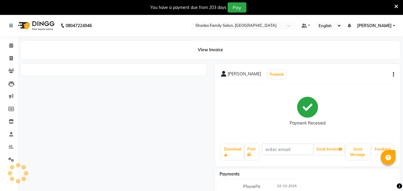
click at [397, 6] on icon at bounding box center [396, 6] width 4 height 5
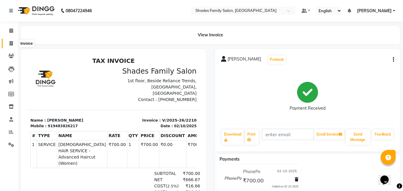
click at [10, 42] on icon at bounding box center [11, 43] width 3 height 4
select select "service"
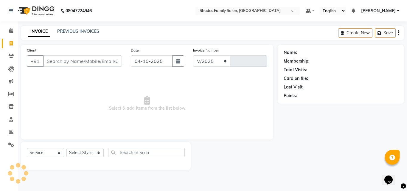
select select "7447"
type input "2213"
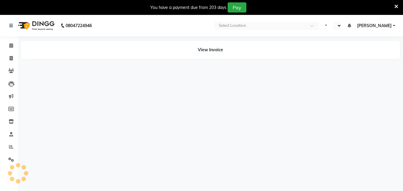
select select "en"
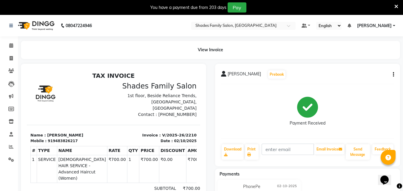
click at [395, 5] on icon at bounding box center [396, 6] width 4 height 5
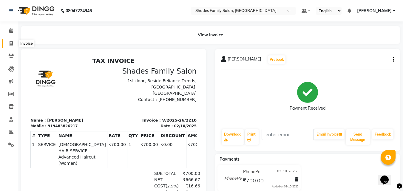
click at [10, 41] on icon at bounding box center [11, 43] width 3 height 4
select select "service"
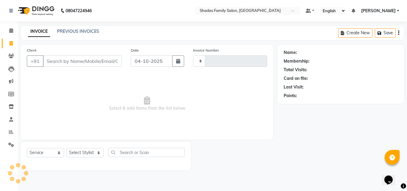
type input "2213"
select select "7447"
